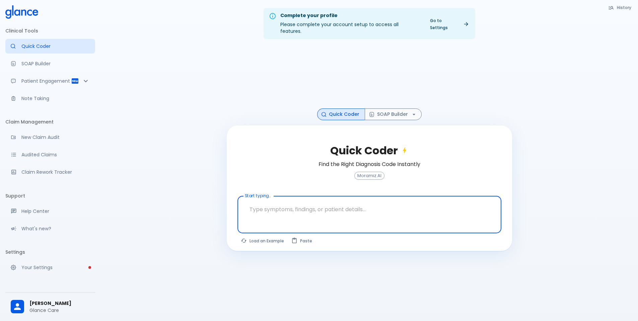
click at [336, 201] on textarea at bounding box center [369, 209] width 254 height 21
click at [353, 206] on textarea at bounding box center [369, 209] width 254 height 21
paste textarea "A [DEMOGRAPHIC_DATA] woman presented with fatigue, migratory joint pain, malar …"
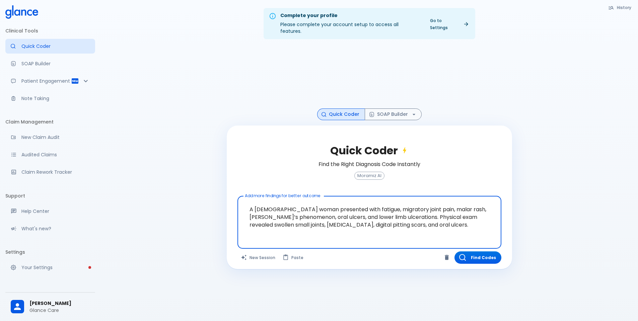
type textarea "A [DEMOGRAPHIC_DATA] woman presented with fatigue, migratory joint pain, malar …"
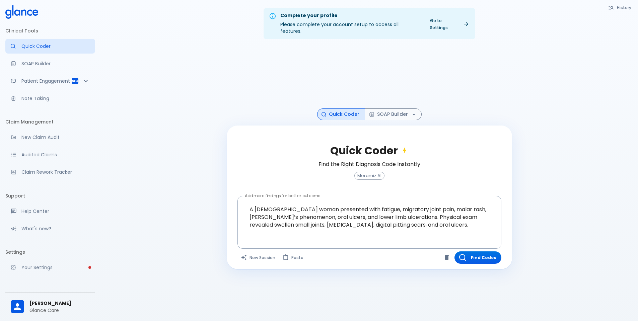
click at [465, 244] on div "Quick Coder Find the Right Diagnosis Code Instantly Moramiz AI Add more finding…" at bounding box center [369, 198] width 285 height 144
click at [481, 254] on button "Find Codes" at bounding box center [477, 257] width 47 height 12
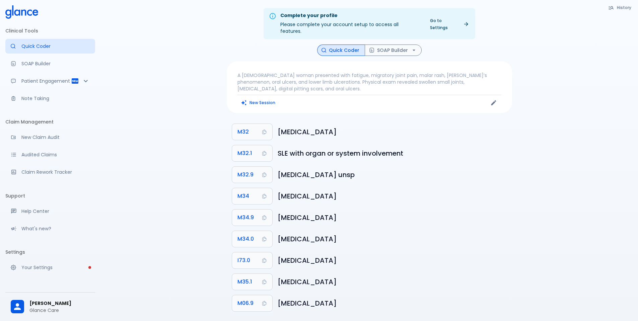
click at [356, 82] on p "A [DEMOGRAPHIC_DATA] woman presented with fatigue, migratory joint pain, malar …" at bounding box center [369, 82] width 264 height 20
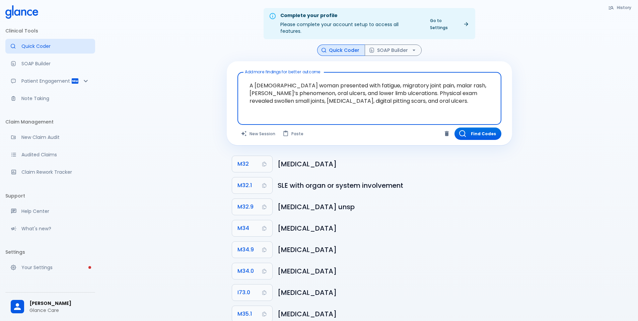
click at [445, 98] on textarea "A [DEMOGRAPHIC_DATA] woman presented with fatigue, migratory joint pain, malar …" at bounding box center [369, 93] width 254 height 36
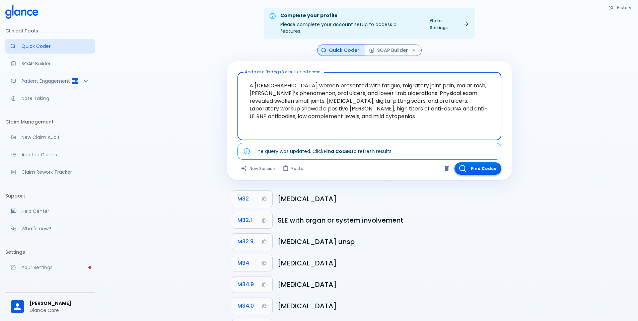
type textarea "A [DEMOGRAPHIC_DATA] woman presented with fatigue, migratory joint pain, malar …"
click at [486, 162] on button "Find Codes" at bounding box center [477, 168] width 47 height 12
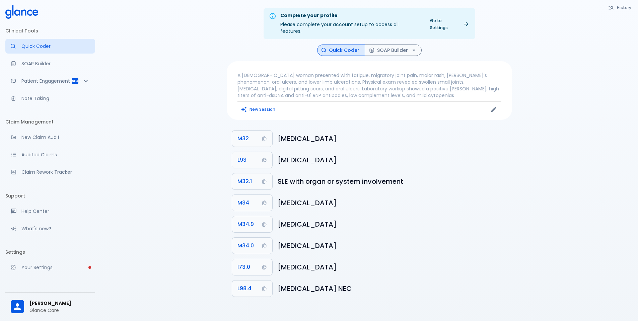
click at [389, 90] on p "A [DEMOGRAPHIC_DATA] woman presented with fatigue, migratory joint pain, malar …" at bounding box center [369, 85] width 264 height 27
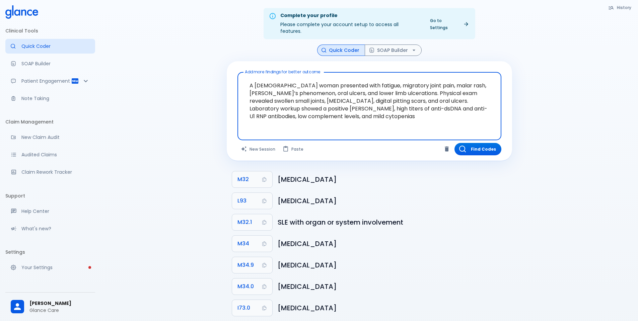
click at [380, 112] on textarea "A [DEMOGRAPHIC_DATA] woman presented with fatigue, migratory joint pain, malar …" at bounding box center [369, 101] width 254 height 52
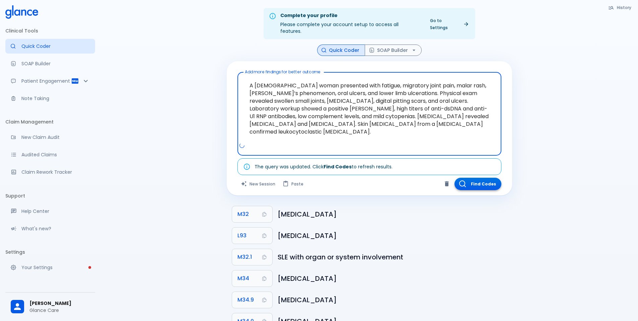
type textarea "A [DEMOGRAPHIC_DATA] woman presented with fatigue, migratory joint pain, malar …"
click at [492, 178] on button "Find Codes" at bounding box center [477, 184] width 47 height 12
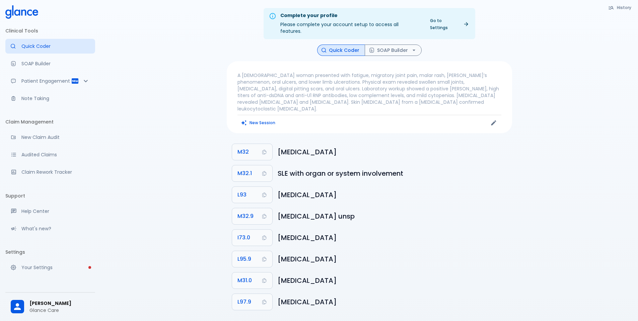
click at [558, 222] on div "Complete your profile Please complete your account setup to access all features…" at bounding box center [368, 168] width 537 height 337
click at [275, 72] on p "A [DEMOGRAPHIC_DATA] woman presented with fatigue, migratory joint pain, malar …" at bounding box center [369, 92] width 264 height 40
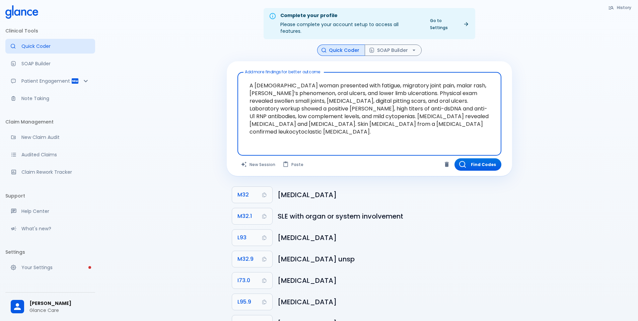
drag, startPoint x: 261, startPoint y: 78, endPoint x: 308, endPoint y: 79, distance: 47.5
click at [308, 79] on textarea "A [DEMOGRAPHIC_DATA] woman presented with fatigue, migratory joint pain, malar …" at bounding box center [369, 108] width 254 height 67
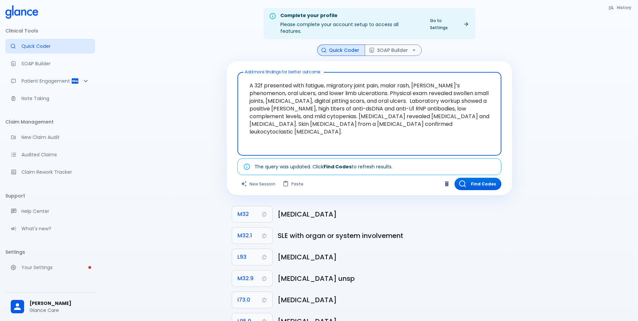
click at [253, 80] on textarea "A 32f presented with fatigue, migratory joint pain, malar rash, [PERSON_NAME]’s…" at bounding box center [369, 108] width 254 height 67
click at [368, 84] on textarea "32f c/o fatigue, migratory joint pain, malar rash, [PERSON_NAME]’s phenomenon, …" at bounding box center [369, 108] width 254 height 67
click at [363, 87] on textarea "32f c/o fatigue, migratory joint pain, malar rash, [PERSON_NAME]’s phenomenon, …" at bounding box center [369, 108] width 254 height 67
drag, startPoint x: 358, startPoint y: 86, endPoint x: 400, endPoint y: 85, distance: 42.2
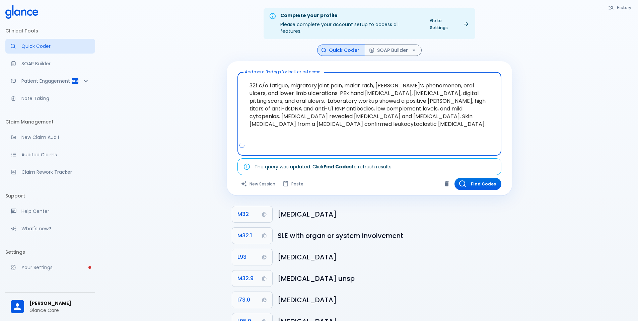
click at [402, 85] on textarea "32f c/o fatigue, migratory joint pain, malar rash, [PERSON_NAME]’s phenomenon, …" at bounding box center [369, 108] width 254 height 67
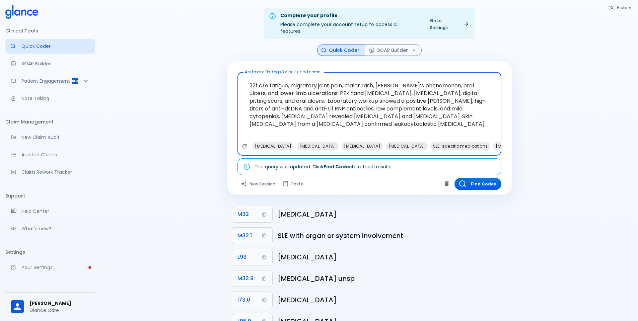
click at [403, 91] on textarea "32f c/o fatigue, migratory joint pain, malar rash, [PERSON_NAME]’s phenomenon, …" at bounding box center [369, 108] width 254 height 67
click at [409, 86] on textarea "32f c/o fatigue, migratory joint pain, malar rash, [PERSON_NAME]’s phenomenon, …" at bounding box center [369, 108] width 254 height 67
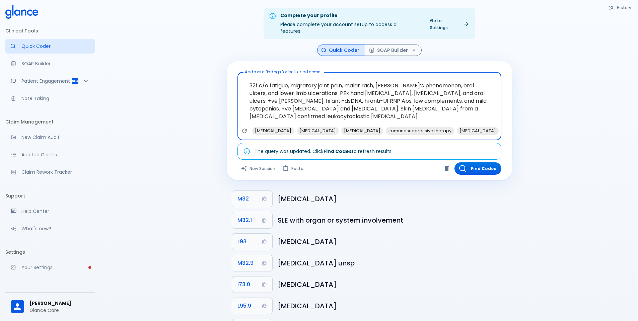
type textarea "32f c/o fatigue, migratory joint pain, malar rash, [PERSON_NAME]’s phenomenon, …"
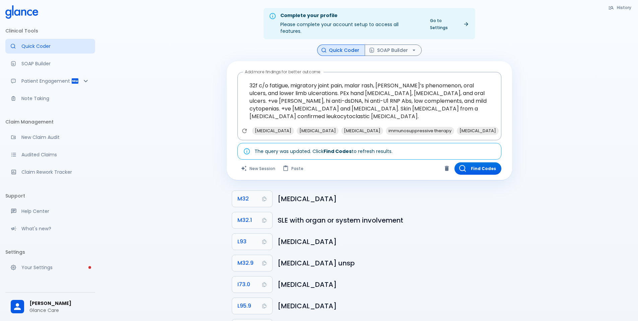
click at [553, 210] on div "Complete your profile Please complete your account setup to access all features…" at bounding box center [368, 188] width 537 height 376
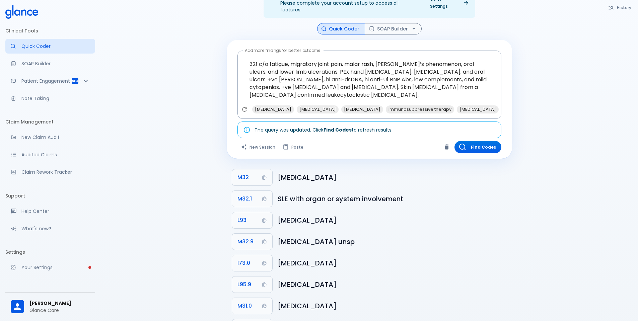
scroll to position [33, 0]
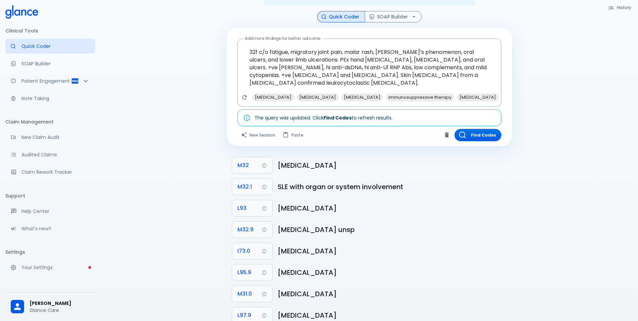
click at [136, 188] on div "Complete your profile Please complete your account setup to access all features…" at bounding box center [368, 155] width 537 height 376
click at [496, 203] on h6 "[MEDICAL_DATA]" at bounding box center [391, 208] width 229 height 11
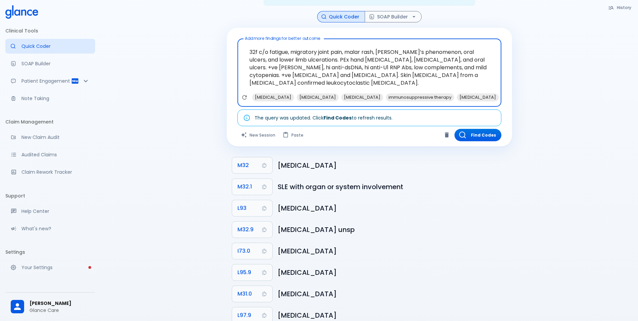
click at [474, 67] on textarea "32f c/o fatigue, migratory joint pain, malar rash, [PERSON_NAME]’s phenomenon, …" at bounding box center [369, 68] width 254 height 52
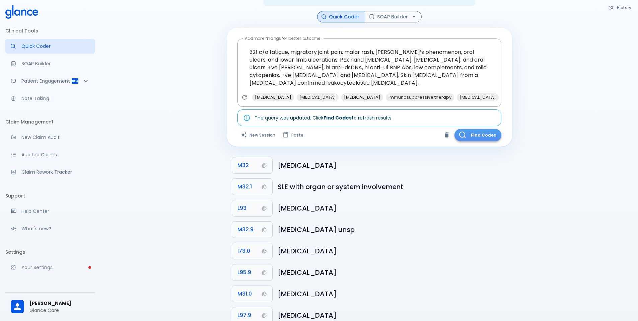
click at [484, 129] on button "Find Codes" at bounding box center [477, 135] width 47 height 12
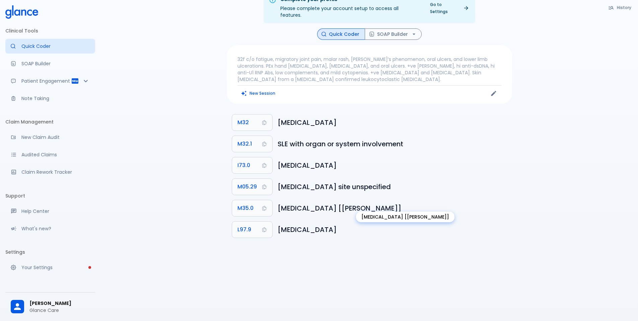
click at [291, 203] on h6 "[MEDICAL_DATA] [[PERSON_NAME]]" at bounding box center [391, 208] width 229 height 11
click at [570, 197] on div "Complete your profile Please complete your account setup to access all features…" at bounding box center [368, 152] width 537 height 337
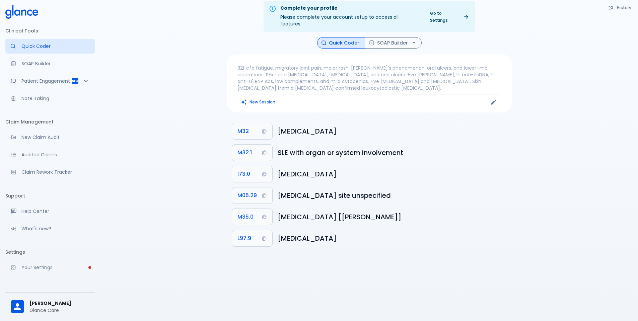
scroll to position [0, 0]
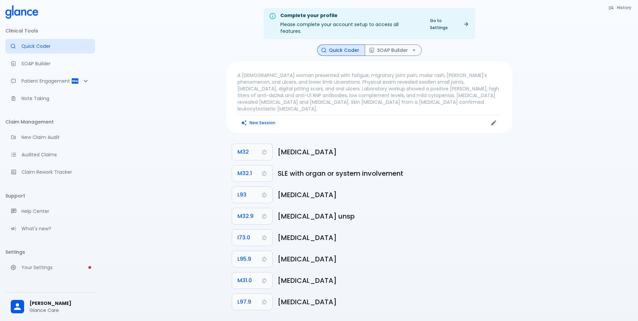
click at [312, 77] on p "A 32-year-old woman presented with fatigue, migratory joint pain, malar rash, R…" at bounding box center [369, 92] width 264 height 40
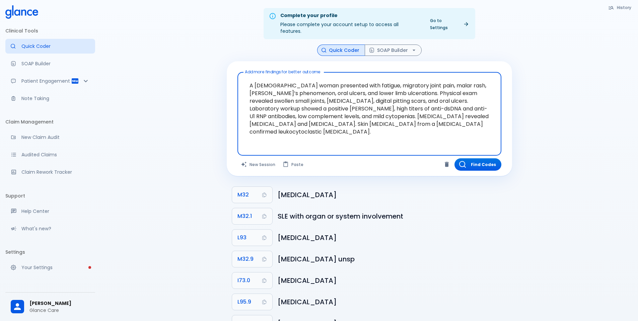
click at [312, 77] on textarea "A 32-year-old woman presented with fatigue, migratory joint pain, malar rash, R…" at bounding box center [369, 108] width 254 height 67
click at [310, 90] on textarea "A [DEMOGRAPHIC_DATA] woman presented with fatigue, migratory joint pain, malar …" at bounding box center [369, 108] width 254 height 67
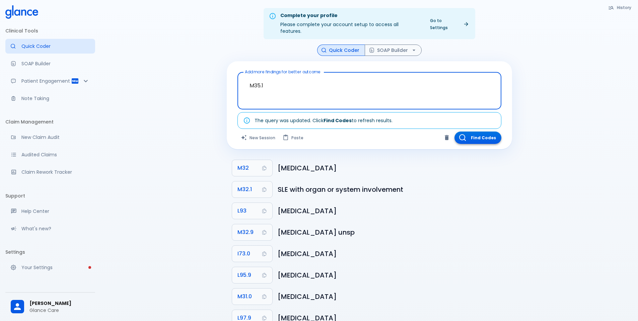
type textarea "M35.1"
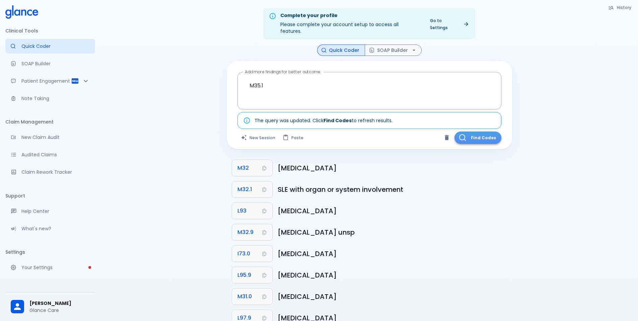
click at [491, 133] on button "Find Codes" at bounding box center [477, 138] width 47 height 12
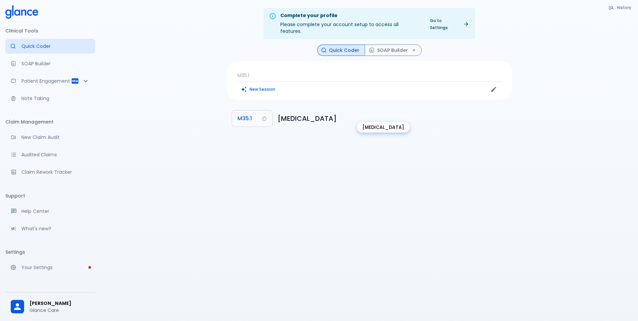
drag, startPoint x: 365, startPoint y: 110, endPoint x: 278, endPoint y: 111, distance: 86.7
click at [278, 113] on h6 "[MEDICAL_DATA]" at bounding box center [391, 118] width 229 height 11
copy h6 "[MEDICAL_DATA]"
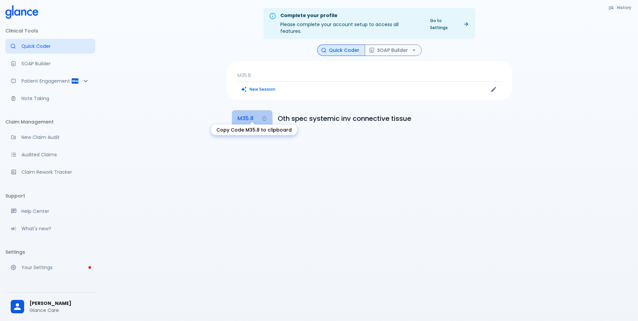
click at [244, 114] on span "M35.8" at bounding box center [245, 118] width 16 height 9
